Goal: Complete application form

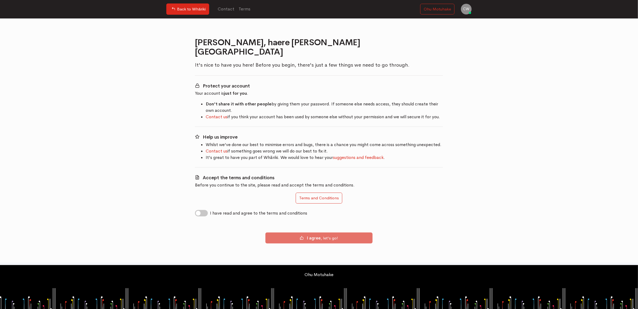
drag, startPoint x: 199, startPoint y: 204, endPoint x: 257, endPoint y: 233, distance: 65.2
click at [210, 210] on label "I have read and agree to the terms and conditions" at bounding box center [258, 213] width 97 height 6
click at [199, 210] on input "I have read and agree to the terms and conditions" at bounding box center [197, 212] width 4 height 5
checkbox input "true"
click at [324, 232] on button "I agree , let's go!" at bounding box center [318, 237] width 107 height 11
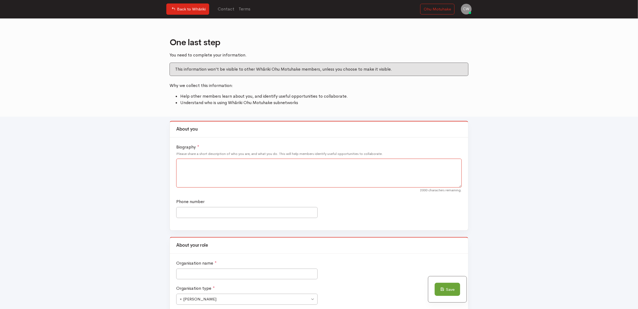
click at [274, 168] on textarea "Biography *" at bounding box center [318, 173] width 285 height 29
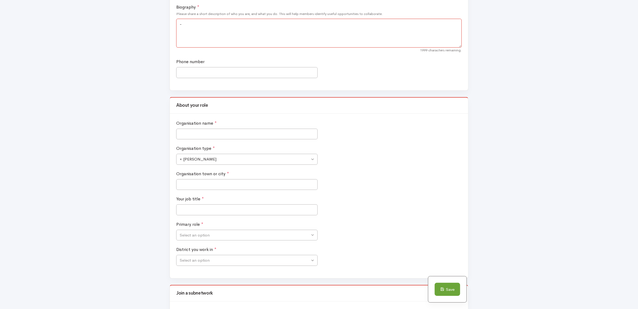
scroll to position [142, 0]
type textarea "-"
click at [265, 125] on div "Organisation name *" at bounding box center [247, 128] width 144 height 20
click at [264, 135] on input "Organisation name *" at bounding box center [246, 132] width 141 height 11
type input "The Salvation Army"
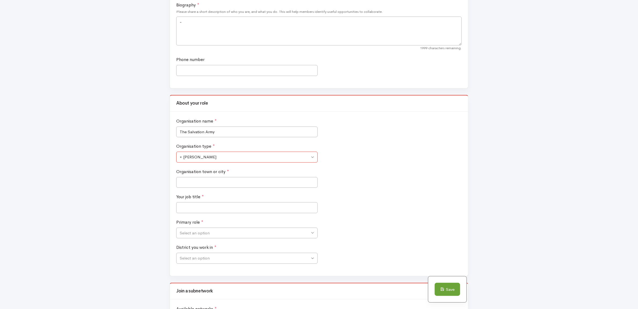
click at [313, 158] on span "× Ara Poutama" at bounding box center [246, 157] width 141 height 11
click at [377, 173] on div "Organisation town or city *" at bounding box center [319, 181] width 288 height 25
click at [232, 154] on span "× Ara Poutama" at bounding box center [245, 157] width 130 height 6
click at [270, 157] on span "× Te Aka Whai Ora" at bounding box center [245, 157] width 130 height 6
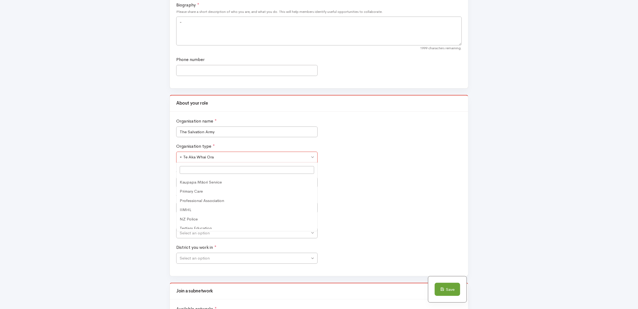
scroll to position [92, 0]
click at [270, 184] on input "Organisation town or city *" at bounding box center [246, 182] width 141 height 11
type input "Hamilton"
type input "Quality Coordinator"
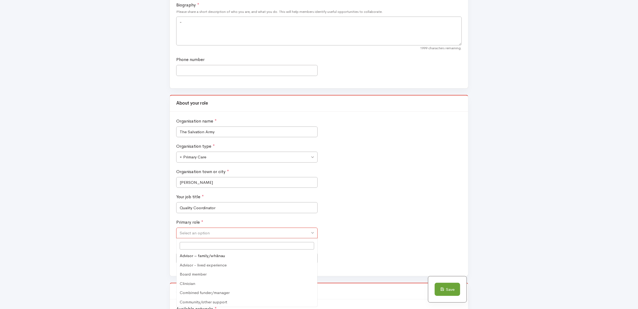
click at [288, 232] on span "Select an option" at bounding box center [245, 233] width 130 height 6
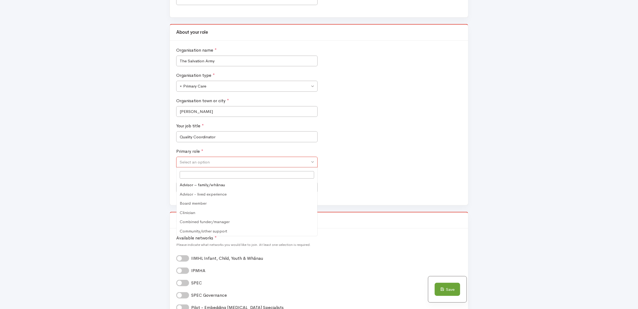
scroll to position [217, 0]
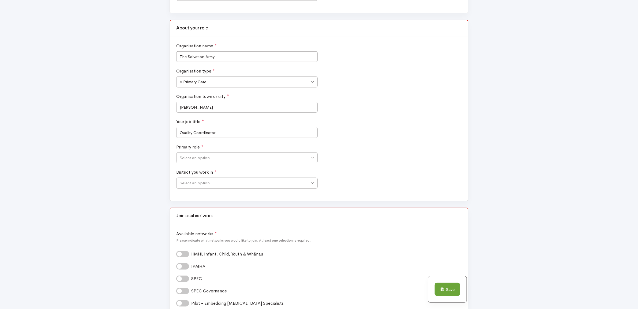
drag, startPoint x: 318, startPoint y: 184, endPoint x: 317, endPoint y: 187, distance: 3.2
click at [317, 187] on div "District you work in * Auckland District Bay of Plenty District Canterbury Dist…" at bounding box center [247, 179] width 144 height 20
click at [311, 158] on span "Select an option" at bounding box center [246, 158] width 141 height 11
click at [308, 183] on span "Select an option" at bounding box center [245, 183] width 130 height 6
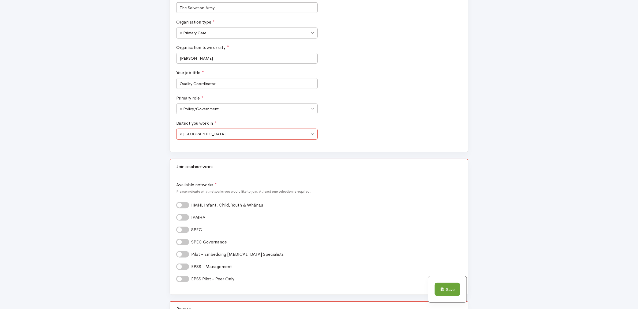
scroll to position [309, 0]
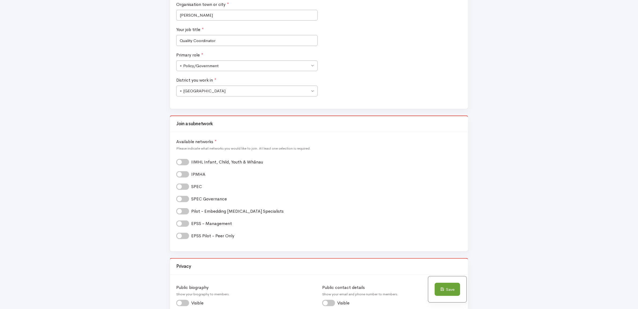
click at [191, 186] on label "SPEC *" at bounding box center [198, 187] width 14 height 6
click at [180, 186] on input "SPEC *" at bounding box center [178, 186] width 4 height 5
checkbox input "true"
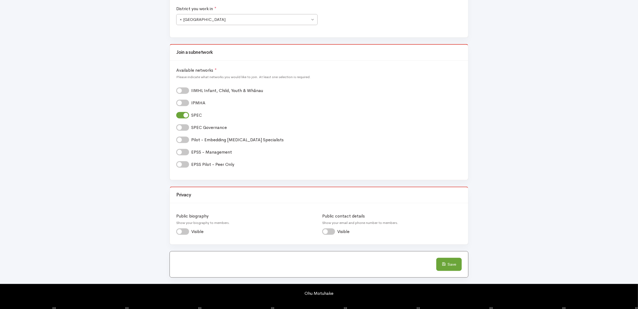
scroll to position [401, 0]
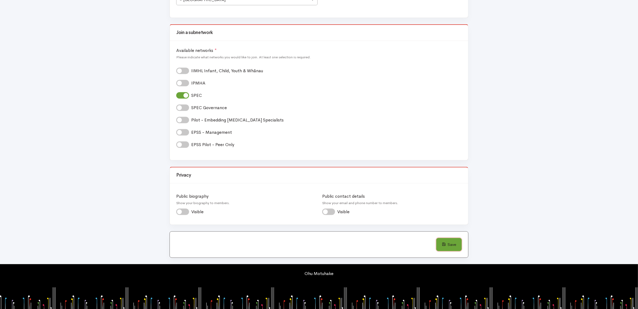
click at [457, 244] on button "Save" at bounding box center [448, 244] width 25 height 13
